Goal: Task Accomplishment & Management: Complete application form

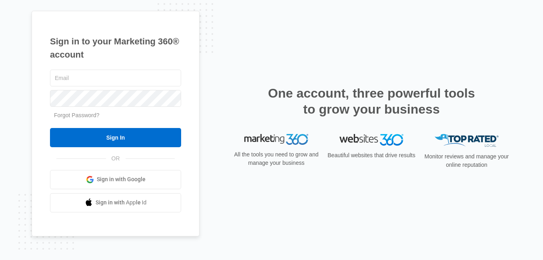
drag, startPoint x: 0, startPoint y: 0, endPoint x: 216, endPoint y: 134, distance: 254.1
click at [216, 134] on div "Sign in to your Marketing 360® account Forgot Password? Sign In OR" at bounding box center [272, 130] width 480 height 238
click at [115, 78] on input "text" at bounding box center [115, 78] width 131 height 17
paste input "ree02fall@gmail.com:Summertime$143"
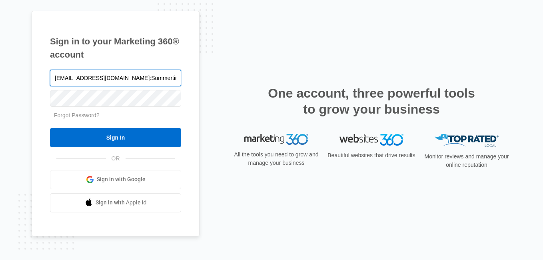
click at [145, 78] on input "free02fall@gmail.com:Summertime$143" at bounding box center [115, 78] width 131 height 17
drag, startPoint x: 110, startPoint y: 75, endPoint x: 283, endPoint y: 70, distance: 173.2
click at [280, 71] on div "Sign in to your Marketing 360® account free02fall@gmail.com:Summertime$143 Forg…" at bounding box center [272, 130] width 480 height 238
type input "free02fall@gmail.com"
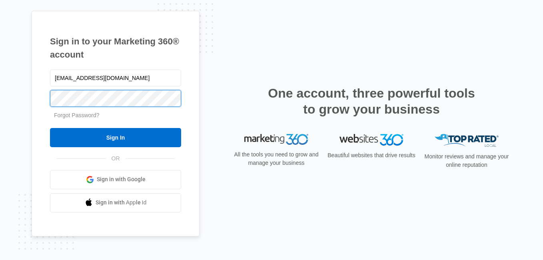
click at [50, 128] on input "Sign In" at bounding box center [115, 137] width 131 height 19
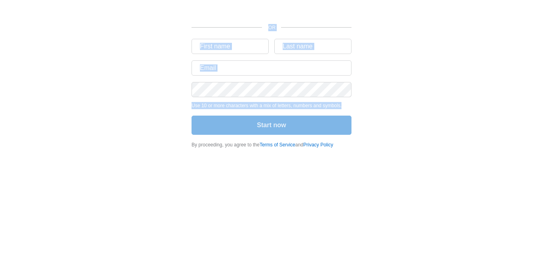
drag, startPoint x: 543, startPoint y: 105, endPoint x: 468, endPoint y: 48, distance: 94.1
click at [468, 48] on div "OR Use 10 or more characters with a mix of letters, numbers and symbols. Start …" at bounding box center [271, 81] width 543 height 163
click at [394, 42] on div "OR Use 10 or more characters with a mix of letters, numbers and symbols. Start …" at bounding box center [272, 76] width 480 height 153
